Goal: Use online tool/utility: Utilize a website feature to perform a specific function

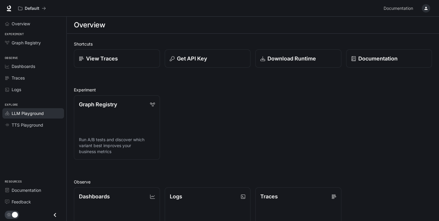
click at [42, 110] on span "LLM Playground" at bounding box center [28, 113] width 32 height 6
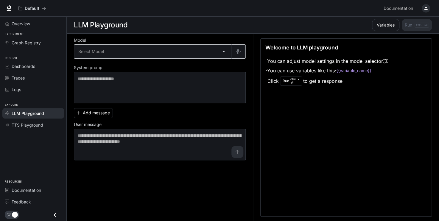
click at [156, 50] on body "Skip to main content Default Documentation Documentation Portal Overview Experi…" at bounding box center [219, 110] width 439 height 221
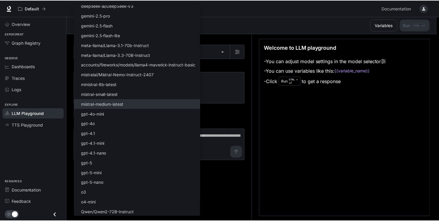
scroll to position [34, 0]
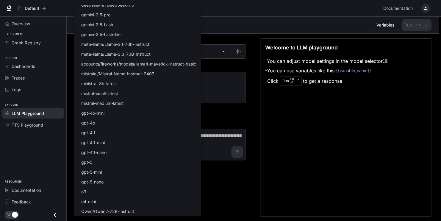
click at [225, 113] on div at bounding box center [220, 110] width 441 height 221
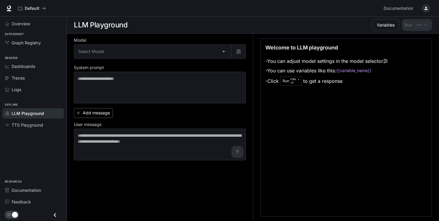
click at [94, 113] on button "Add message" at bounding box center [93, 113] width 39 height 10
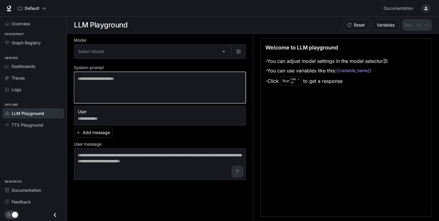
click at [89, 84] on textarea at bounding box center [160, 88] width 164 height 24
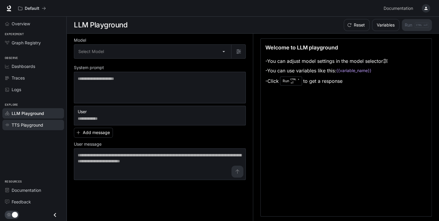
click at [36, 122] on span "TTS Playground" at bounding box center [28, 125] width 32 height 6
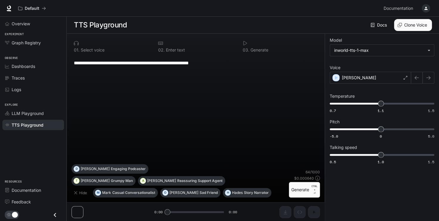
drag, startPoint x: 169, startPoint y: 211, endPoint x: 198, endPoint y: 210, distance: 29.2
click at [198, 210] on div "**********" at bounding box center [196, 128] width 258 height 188
